Goal: Transaction & Acquisition: Obtain resource

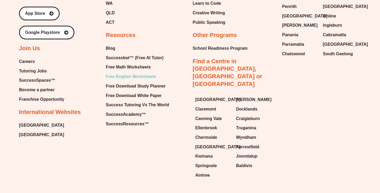
click at [145, 73] on span "Free English Worksheets" at bounding box center [131, 77] width 50 height 8
click at [142, 63] on span "Free Math Worksheets" at bounding box center [128, 67] width 45 height 8
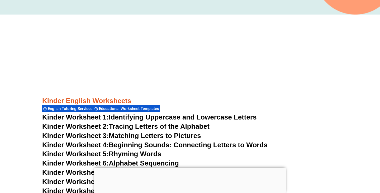
scroll to position [195, 0]
click at [155, 119] on link "Kinder Worksheet 1: Identifying Uppercase and Lowercase Letters" at bounding box center [149, 117] width 214 height 8
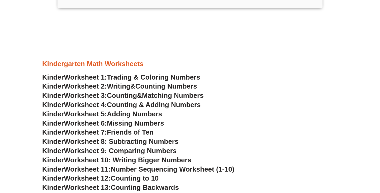
scroll to position [166, 0]
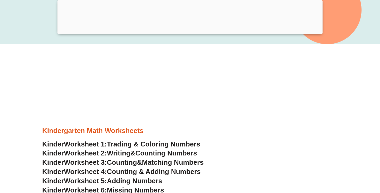
click at [164, 151] on span "Counting Numbers" at bounding box center [166, 153] width 62 height 8
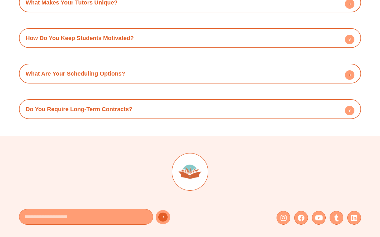
scroll to position [2225, 0]
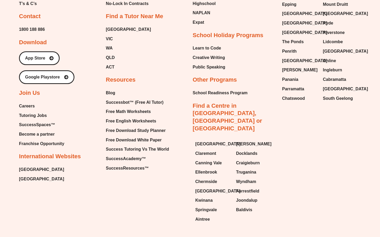
click at [179, 93] on div "Why Success Tutoring Personalised Program Exceptional Results Inspirational Tut…" at bounding box center [147, 51] width 82 height 242
click at [139, 117] on span "Free English Worksheets" at bounding box center [131, 121] width 50 height 8
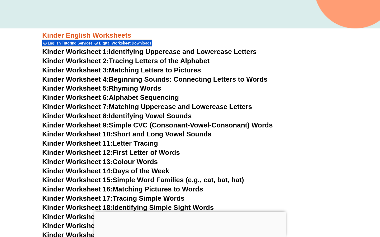
scroll to position [172, 0]
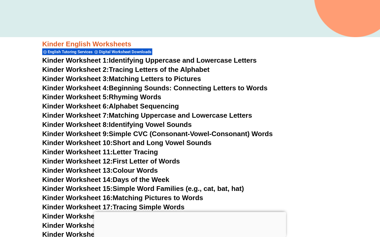
click at [163, 80] on link "Kinder Worksheet 3: Matching Letters to Pictures" at bounding box center [121, 79] width 159 height 8
click at [125, 180] on link "Kinder Worksheet 14: Days of the Week" at bounding box center [105, 180] width 127 height 8
